Goal: Use online tool/utility: Utilize a website feature to perform a specific function

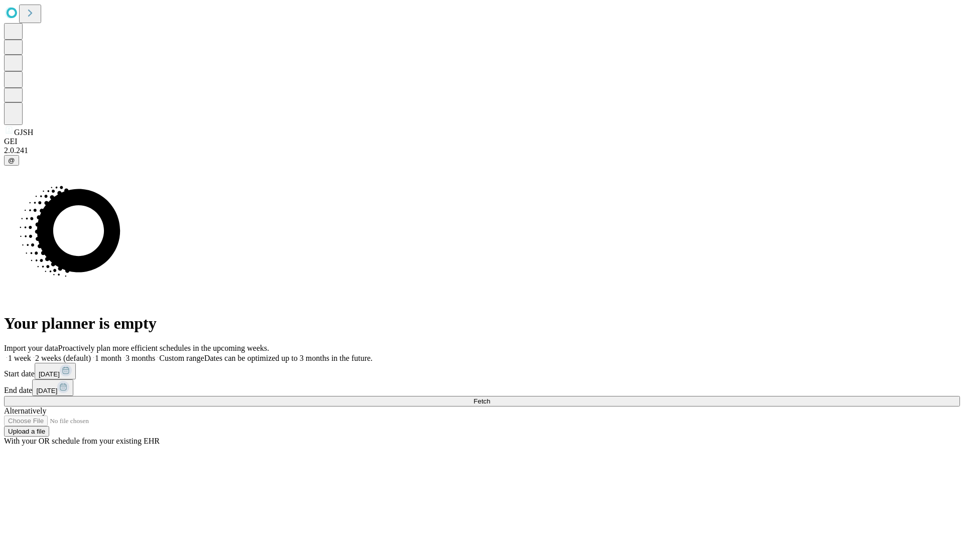
click at [490, 398] on span "Fetch" at bounding box center [481, 402] width 17 height 8
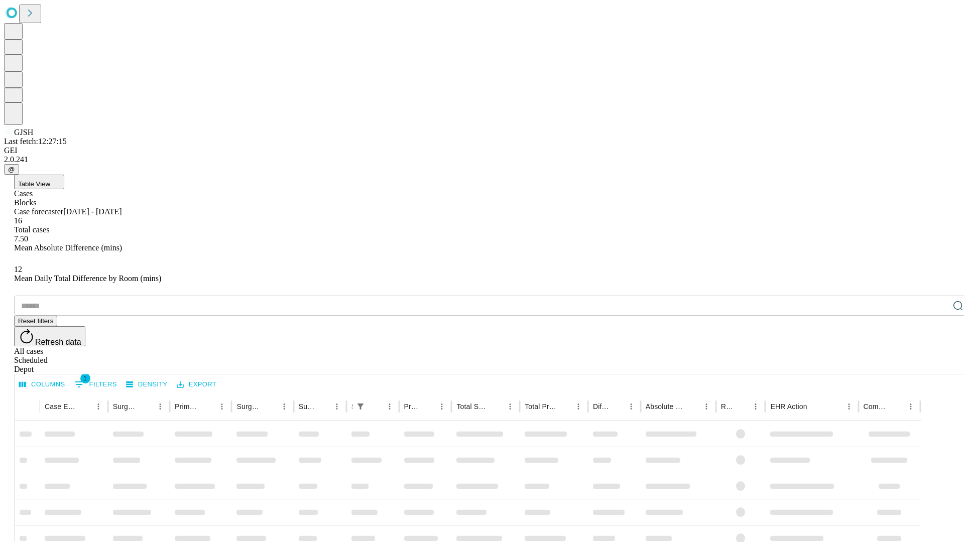
click at [50, 180] on span "Table View" at bounding box center [34, 184] width 32 height 8
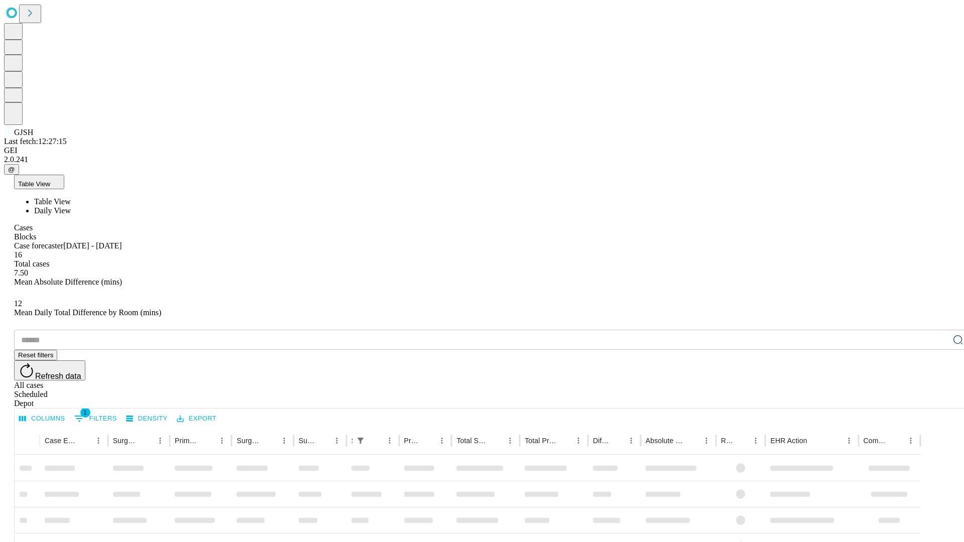
click at [71, 206] on span "Daily View" at bounding box center [52, 210] width 37 height 9
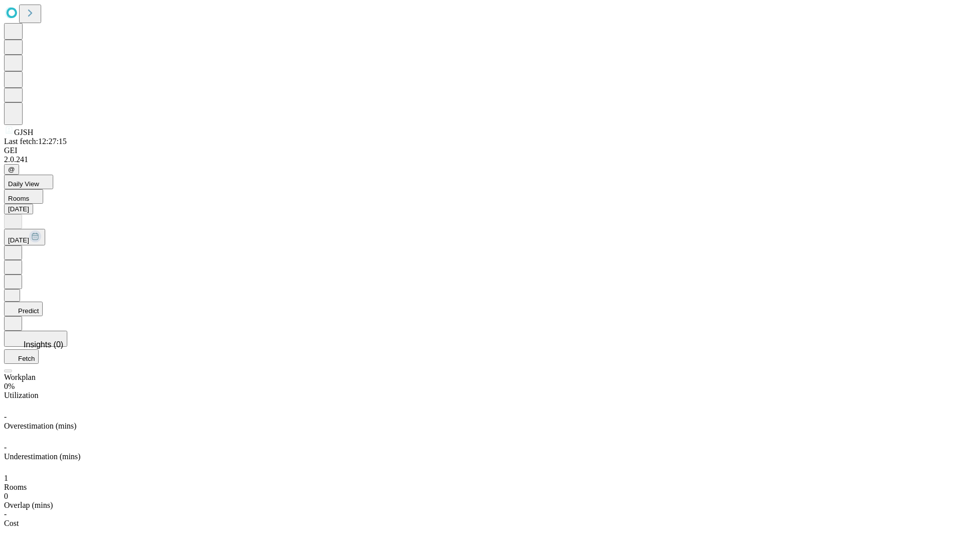
click at [43, 302] on button "Predict" at bounding box center [23, 309] width 39 height 15
